Goal: Communication & Community: Answer question/provide support

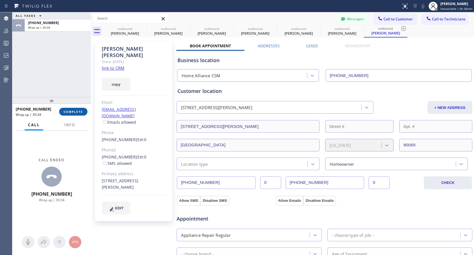
click at [73, 111] on span "COMPLETE" at bounding box center [73, 112] width 19 height 4
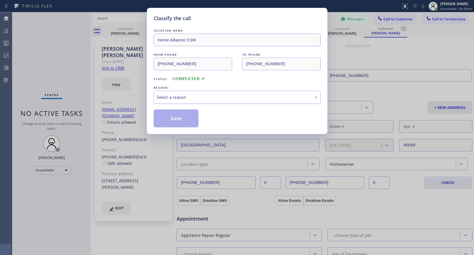
click at [180, 98] on div "Select a reason" at bounding box center [237, 97] width 161 height 6
click at [182, 116] on button "Save" at bounding box center [176, 119] width 45 height 18
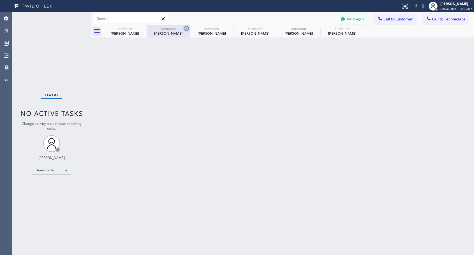
click at [0, 0] on icon at bounding box center [0, 0] width 0 height 0
click at [183, 28] on icon at bounding box center [186, 28] width 7 height 7
click at [0, 0] on icon at bounding box center [0, 0] width 0 height 0
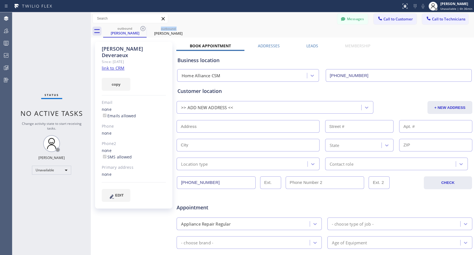
click at [142, 28] on icon at bounding box center [143, 28] width 7 height 7
click at [0, 0] on icon at bounding box center [0, 0] width 0 height 0
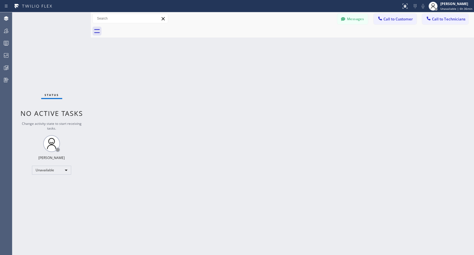
click at [142, 28] on div at bounding box center [288, 31] width 371 height 13
drag, startPoint x: 396, startPoint y: 20, endPoint x: 218, endPoint y: 98, distance: 194.7
click at [395, 20] on span "Call to Customer" at bounding box center [397, 19] width 29 height 5
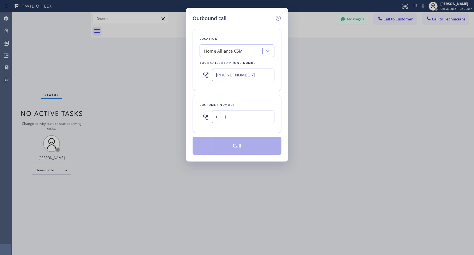
click at [223, 116] on input "(___) ___-____" at bounding box center [243, 117] width 62 height 13
paste input "925) 708-1970"
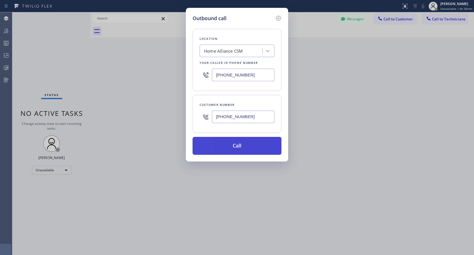
type input "[PHONE_NUMBER]"
click at [231, 148] on button "Call" at bounding box center [236, 146] width 89 height 18
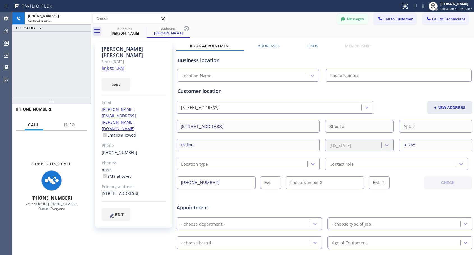
type input "[PHONE_NUMBER]"
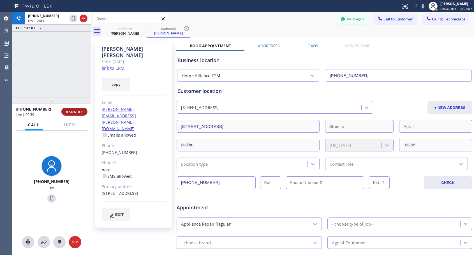
click at [69, 112] on span "HANG UP" at bounding box center [74, 112] width 17 height 4
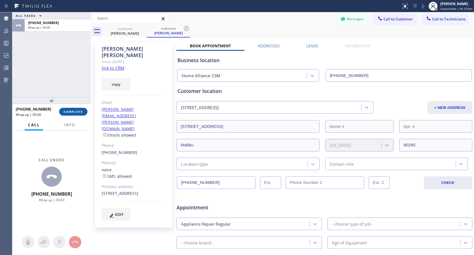
click at [69, 112] on span "COMPLETE" at bounding box center [73, 112] width 19 height 4
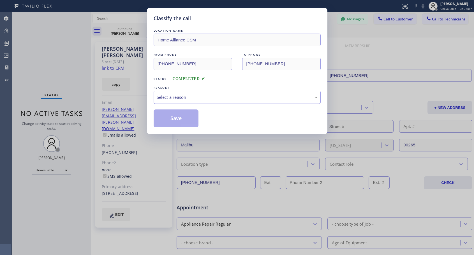
click at [237, 96] on div "Select a reason" at bounding box center [237, 97] width 161 height 6
click at [181, 120] on button "Save" at bounding box center [176, 119] width 45 height 18
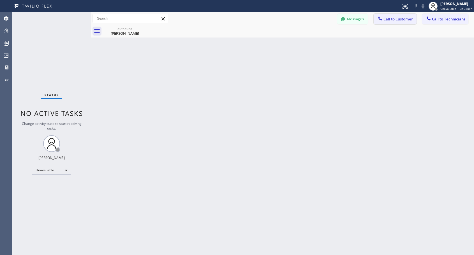
click at [394, 17] on span "Call to Customer" at bounding box center [397, 19] width 29 height 5
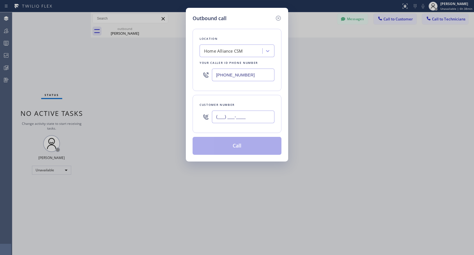
click at [230, 116] on input "(___) ___-____" at bounding box center [243, 117] width 62 height 13
paste input "415) 699-4775"
type input "[PHONE_NUMBER]"
click at [263, 101] on div "Customer number [PHONE_NUMBER]" at bounding box center [236, 114] width 89 height 38
click at [214, 115] on input "[PHONE_NUMBER]" at bounding box center [243, 117] width 62 height 13
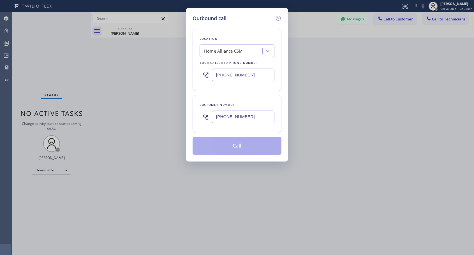
click at [254, 96] on div "Customer number [PHONE_NUMBER]" at bounding box center [236, 114] width 89 height 38
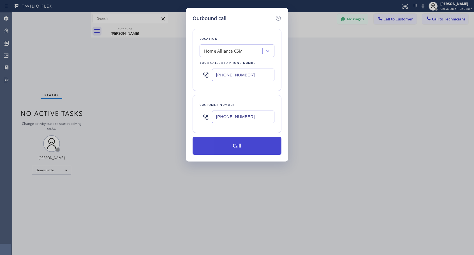
click at [237, 147] on button "Call" at bounding box center [236, 146] width 89 height 18
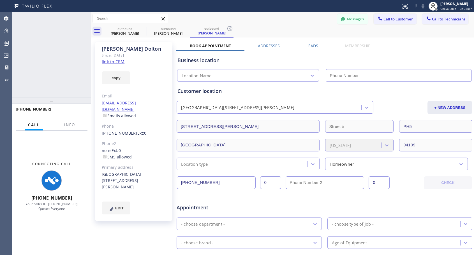
type input "[PHONE_NUMBER]"
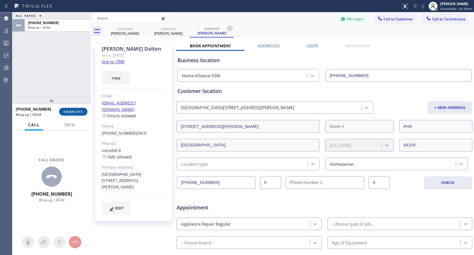
click at [74, 111] on span "COMPLETE" at bounding box center [73, 112] width 19 height 4
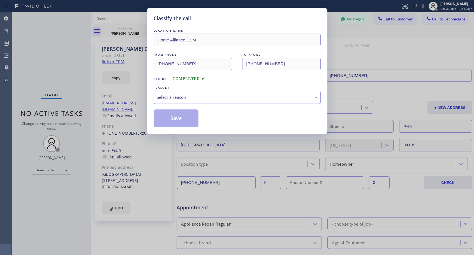
click at [182, 96] on div "Select a reason" at bounding box center [237, 97] width 161 height 6
click at [173, 118] on button "Save" at bounding box center [176, 119] width 45 height 18
